Goal: Information Seeking & Learning: Learn about a topic

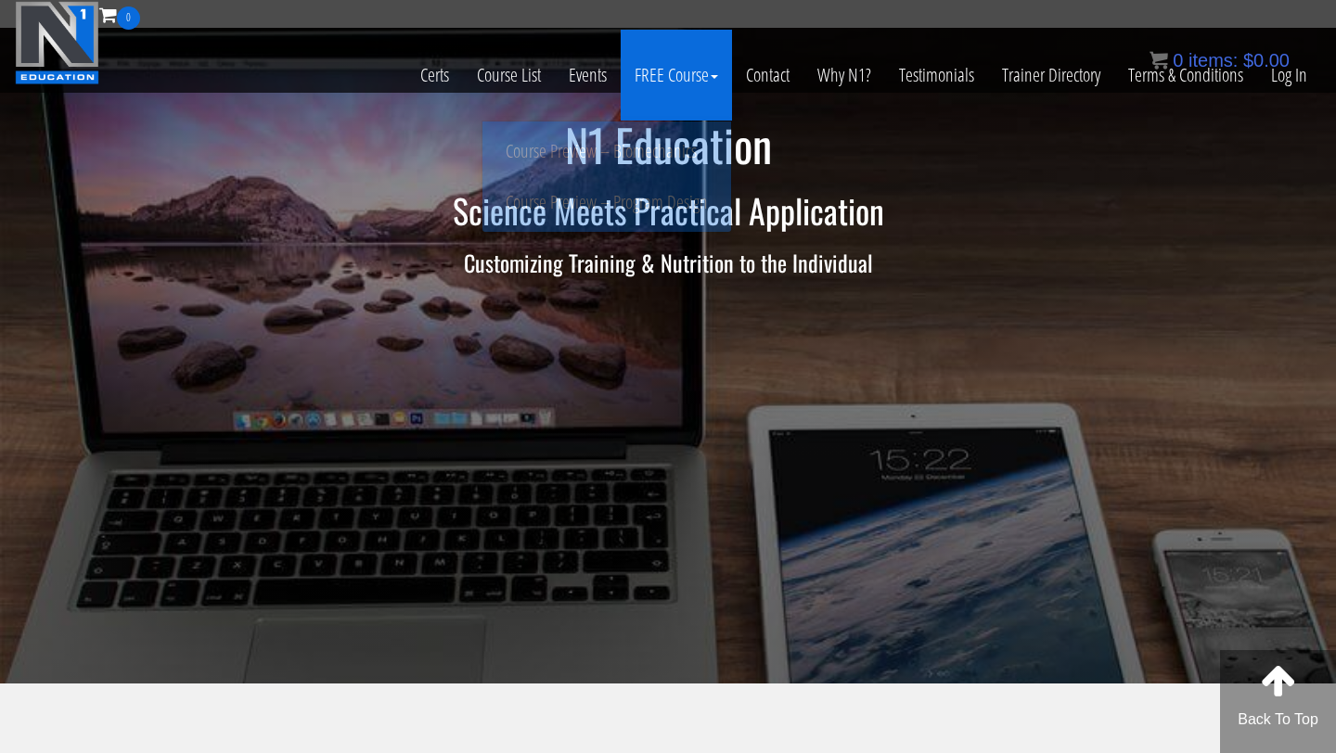
click at [690, 66] on link "FREE Course" at bounding box center [676, 75] width 111 height 91
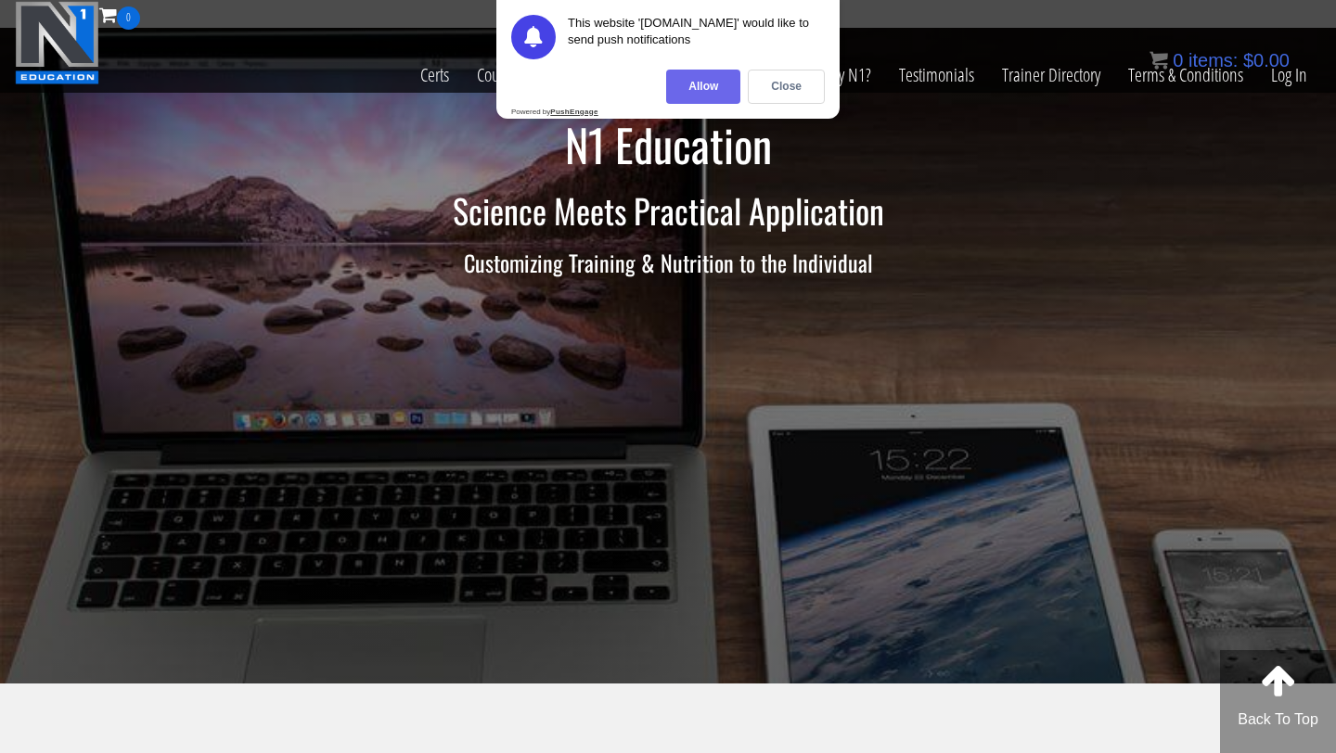
click at [722, 90] on div "Allow" at bounding box center [703, 87] width 74 height 34
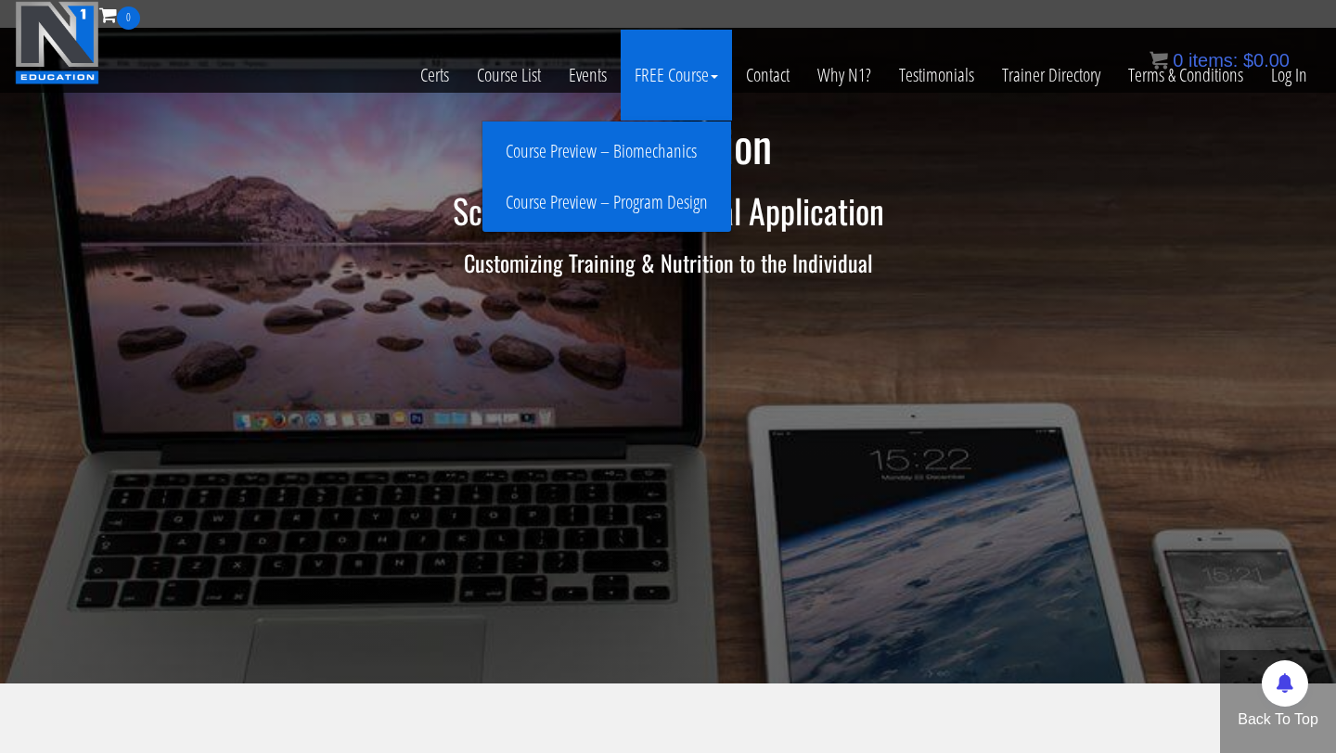
click at [716, 71] on link "FREE Course" at bounding box center [676, 75] width 111 height 91
click at [641, 156] on link "Course Preview – Biomechanics" at bounding box center [606, 151] width 239 height 32
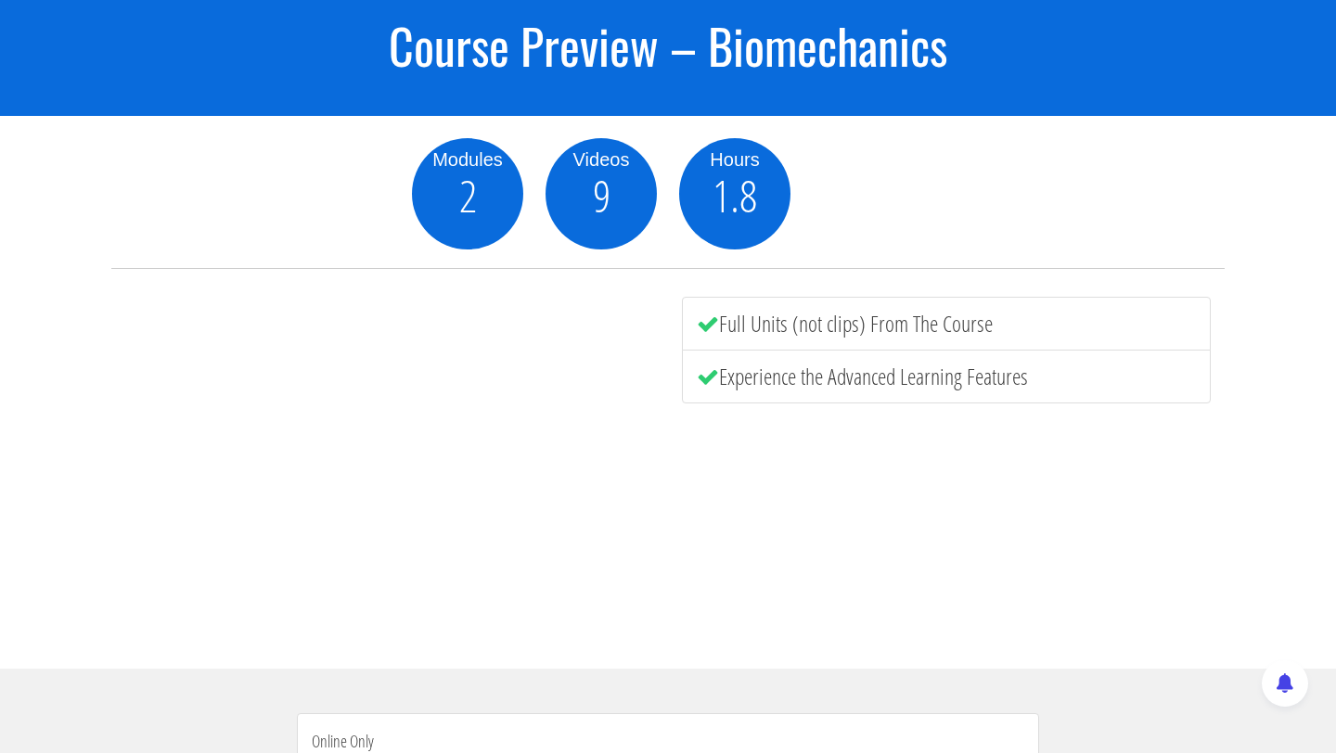
scroll to position [150, 0]
